Goal: Task Accomplishment & Management: Manage account settings

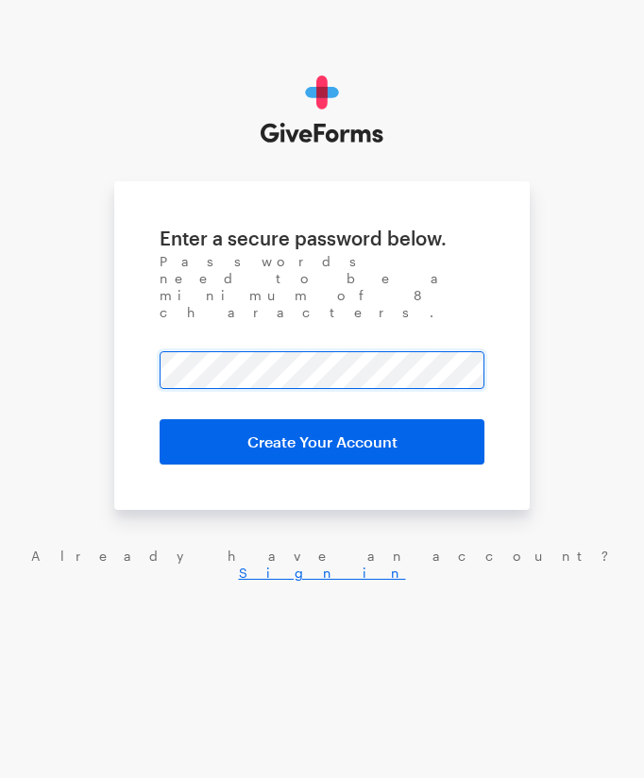
click at [160, 419] on input "Create Your Account" at bounding box center [322, 441] width 325 height 45
